Goal: Task Accomplishment & Management: Use online tool/utility

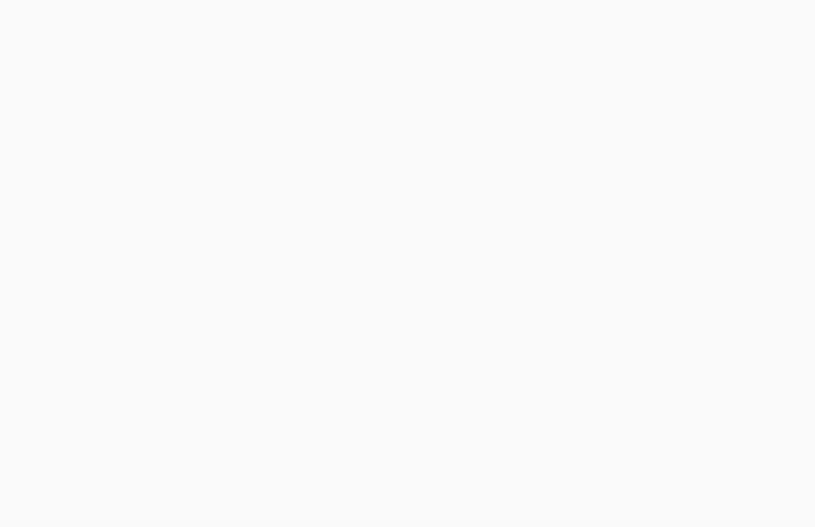
click at [237, 353] on body at bounding box center [407, 263] width 815 height 527
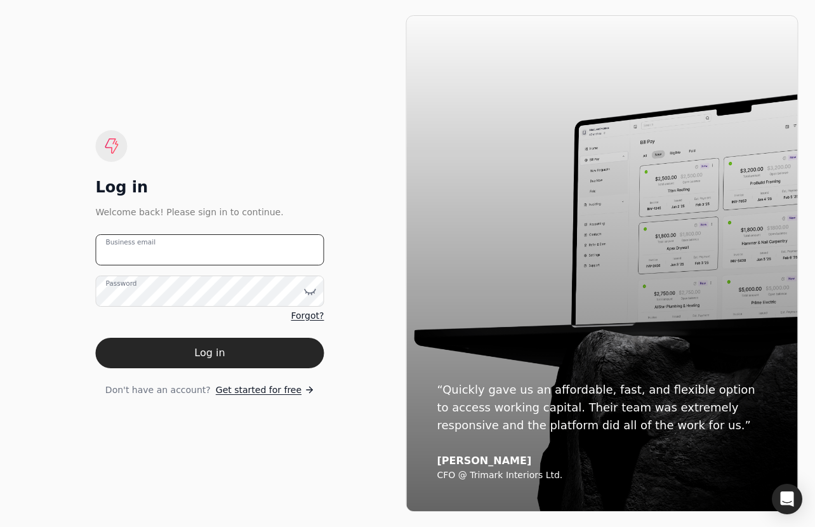
type email "[EMAIL_ADDRESS][DOMAIN_NAME]"
click at [237, 353] on button "Log in" at bounding box center [209, 353] width 228 height 30
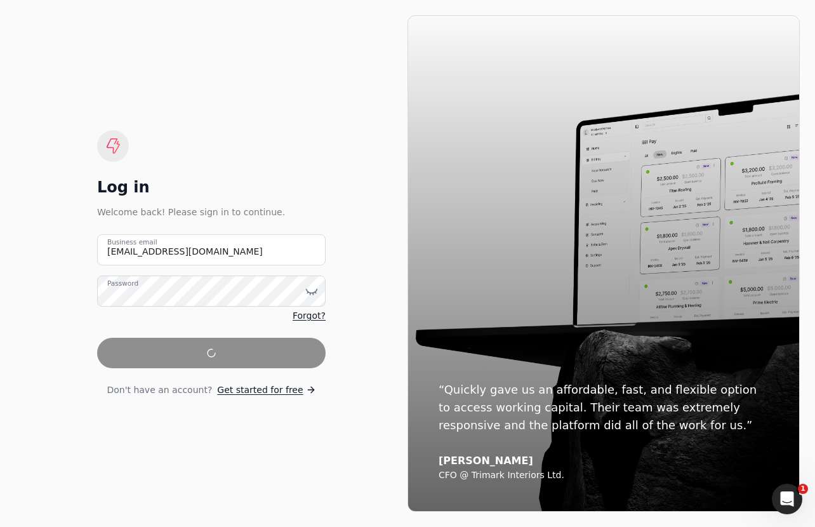
click at [237, 353] on form "[EMAIL_ADDRESS][DOMAIN_NAME] Business email Password Forgot? Don't have an acco…" at bounding box center [211, 315] width 228 height 162
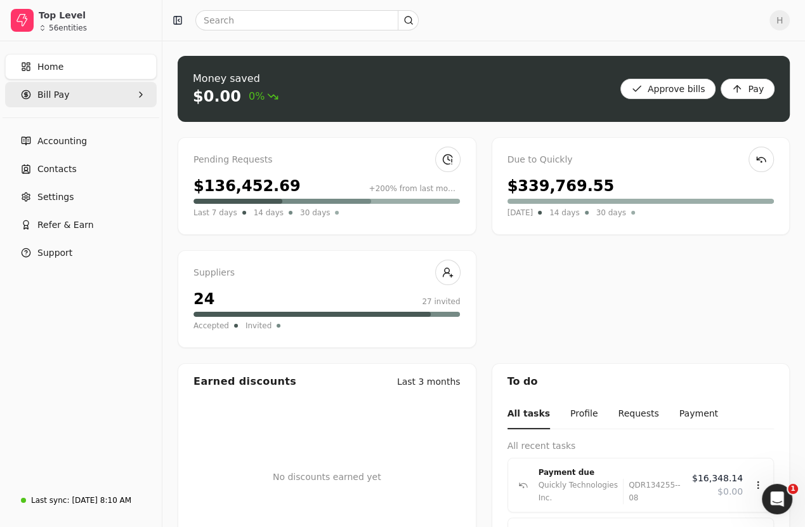
click at [74, 89] on Pay "Bill Pay" at bounding box center [81, 94] width 152 height 25
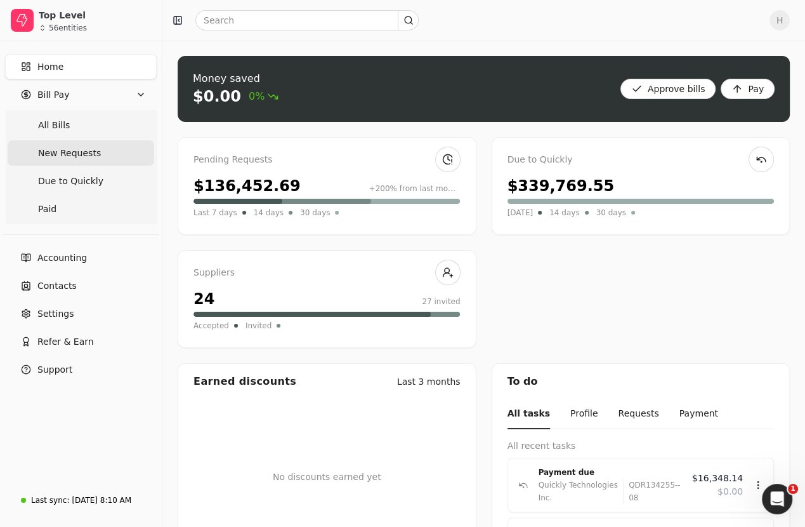
click at [79, 148] on span "New Requests" at bounding box center [69, 153] width 63 height 13
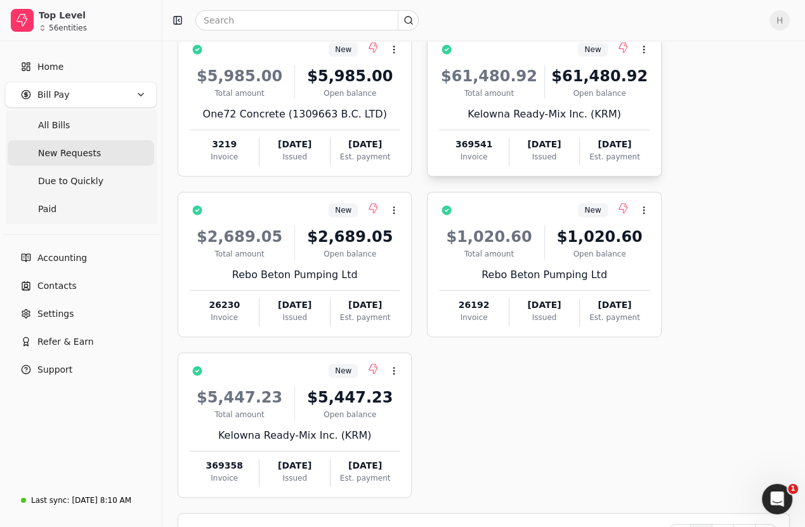
scroll to position [457, 0]
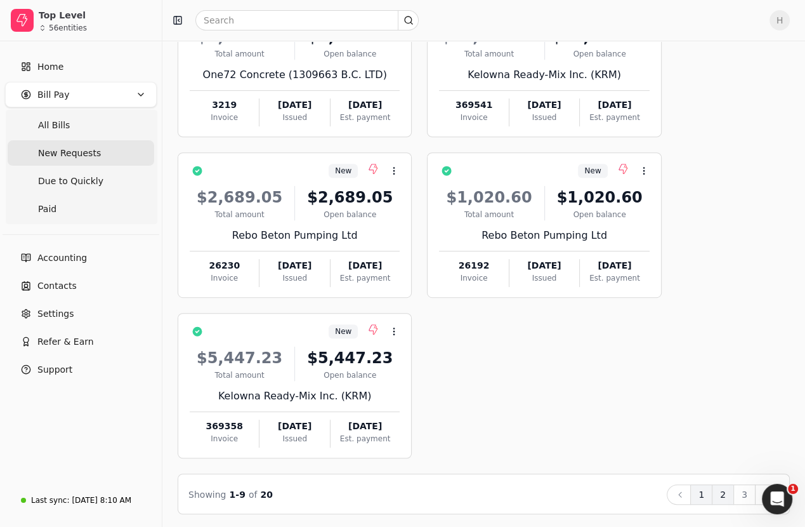
click at [732, 496] on button "2" at bounding box center [723, 494] width 22 height 20
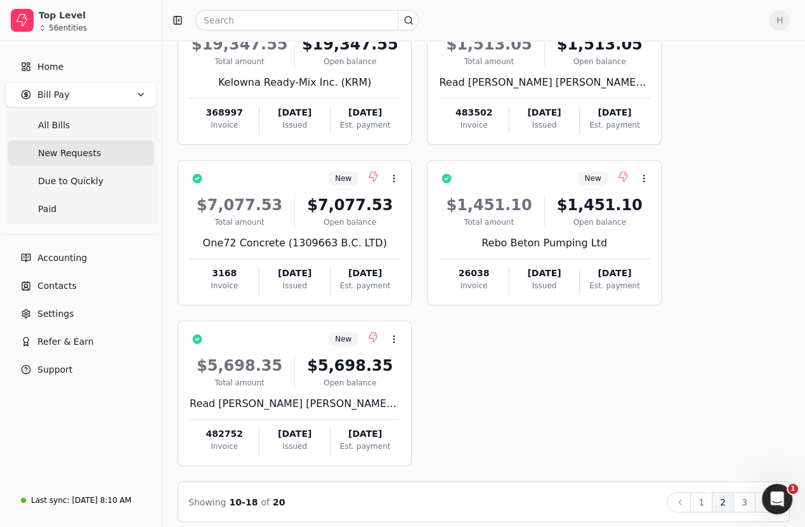
scroll to position [449, 0]
click at [755, 505] on button "Next" at bounding box center [767, 502] width 24 height 20
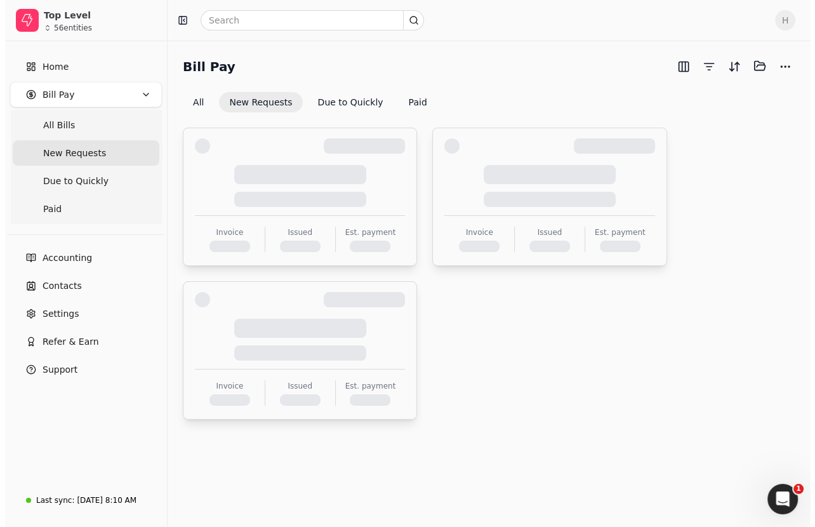
scroll to position [0, 0]
